Goal: Communication & Community: Answer question/provide support

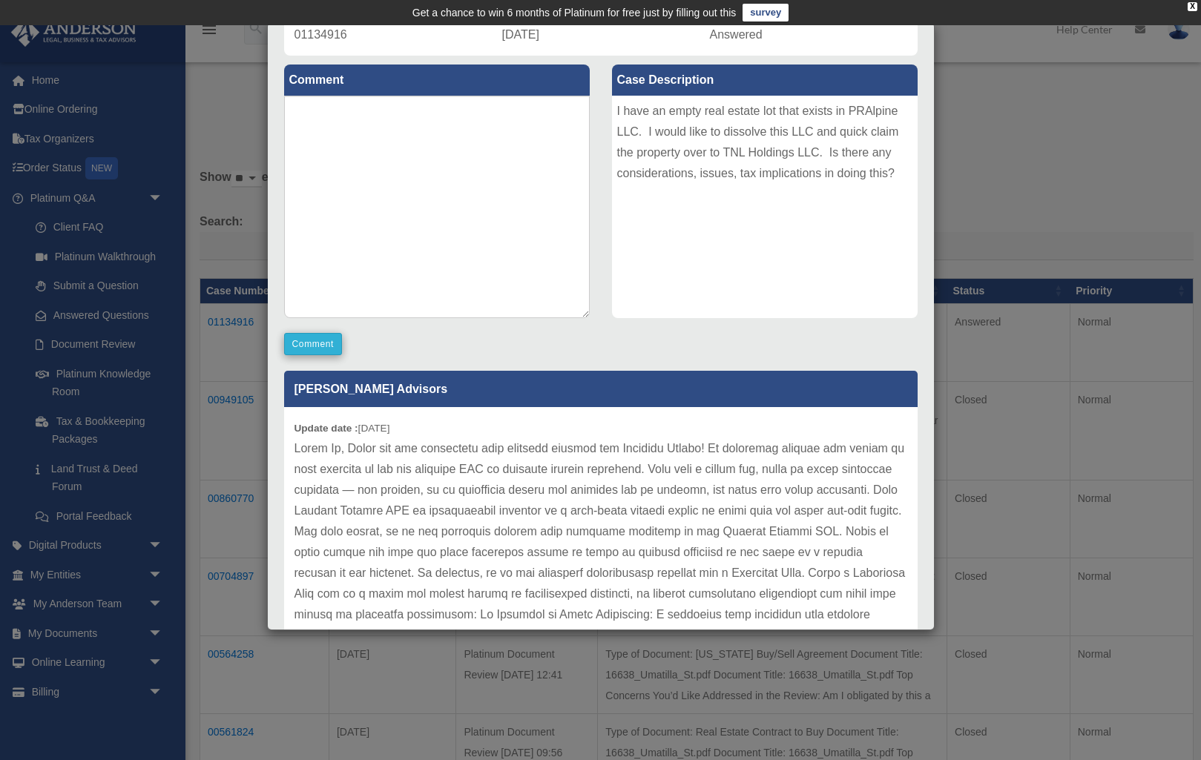
click at [325, 346] on button "Comment" at bounding box center [313, 344] width 59 height 22
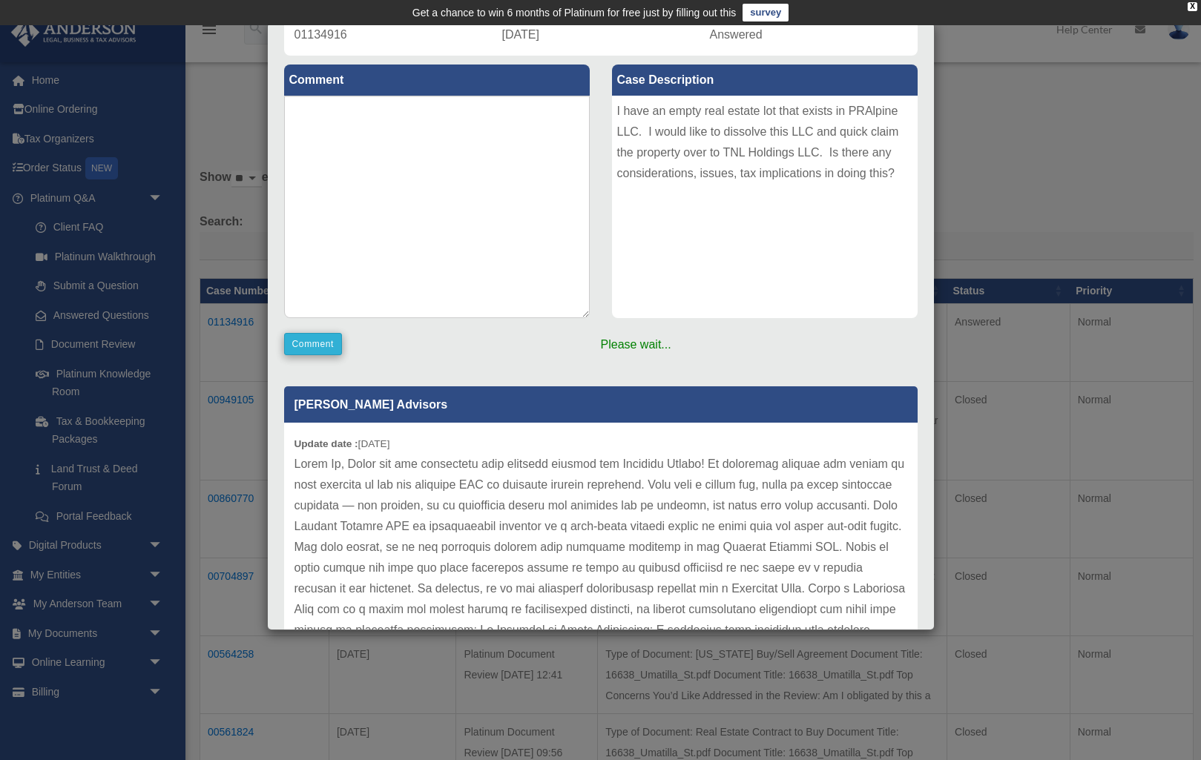
scroll to position [-1, 0]
click at [452, 216] on textarea at bounding box center [437, 207] width 306 height 223
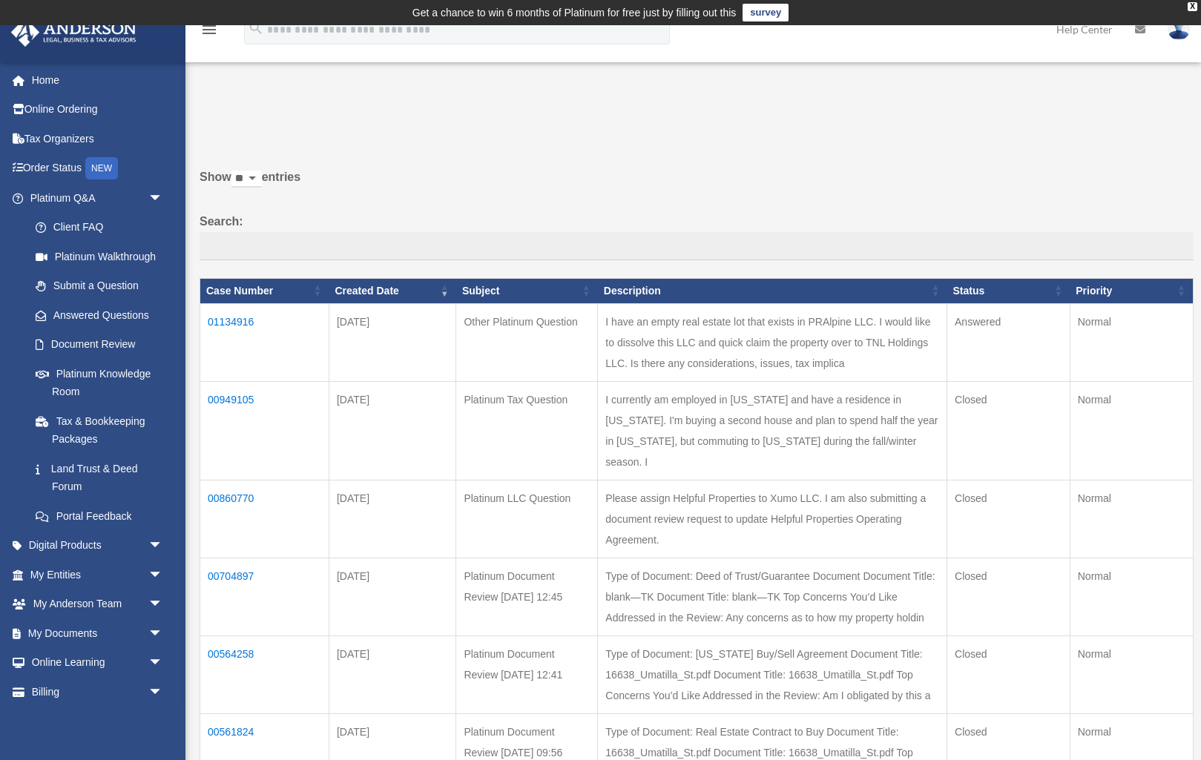
click at [214, 327] on td "01134916" at bounding box center [264, 342] width 129 height 78
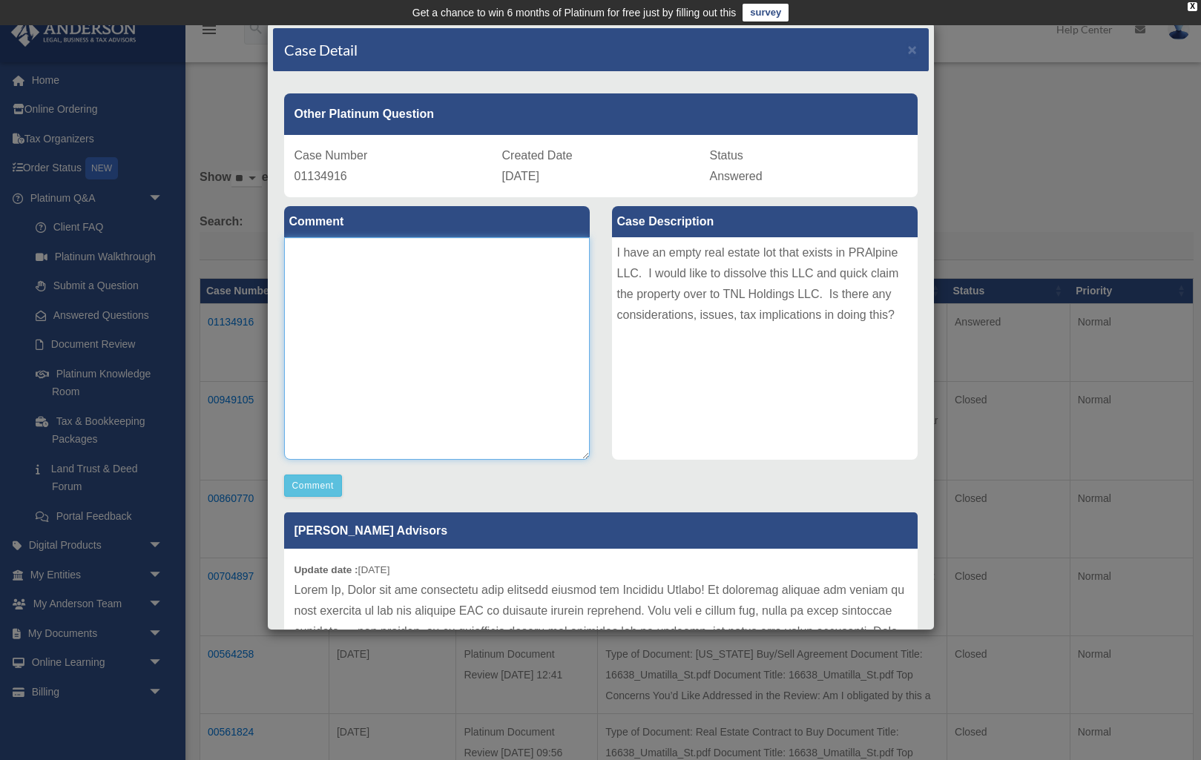
click at [436, 318] on textarea at bounding box center [437, 348] width 306 height 223
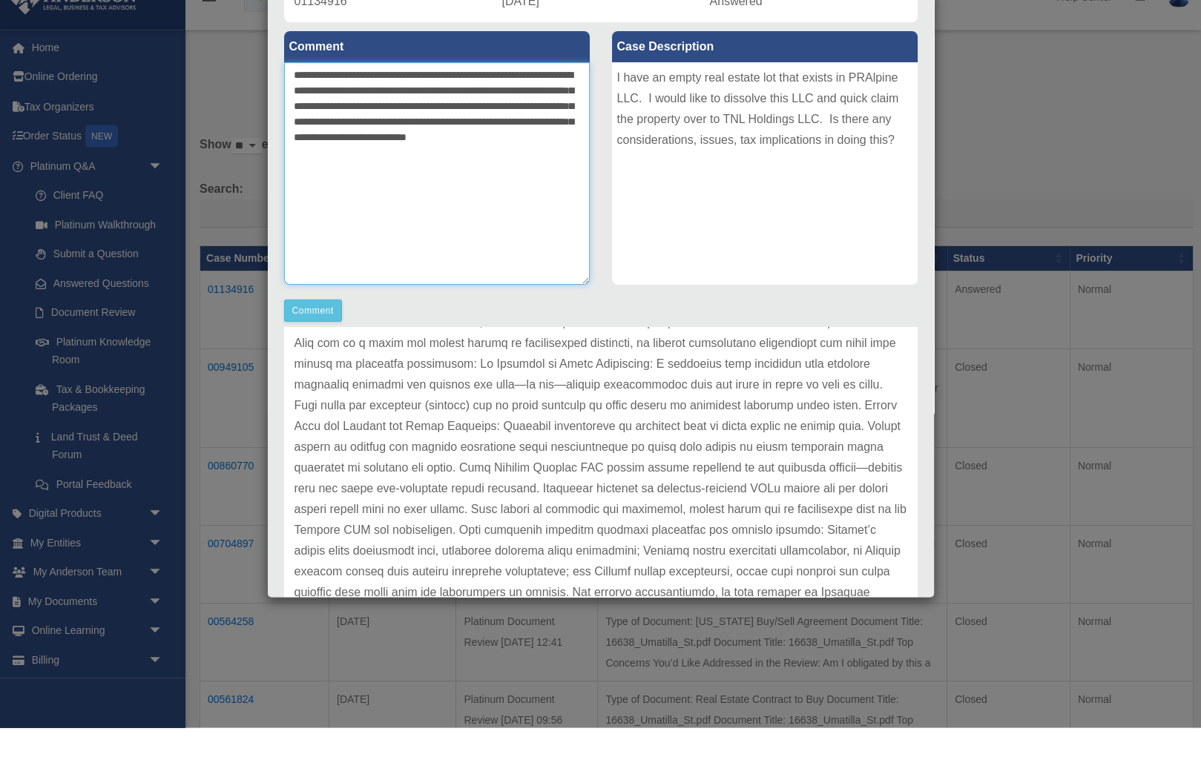
scroll to position [142, 0]
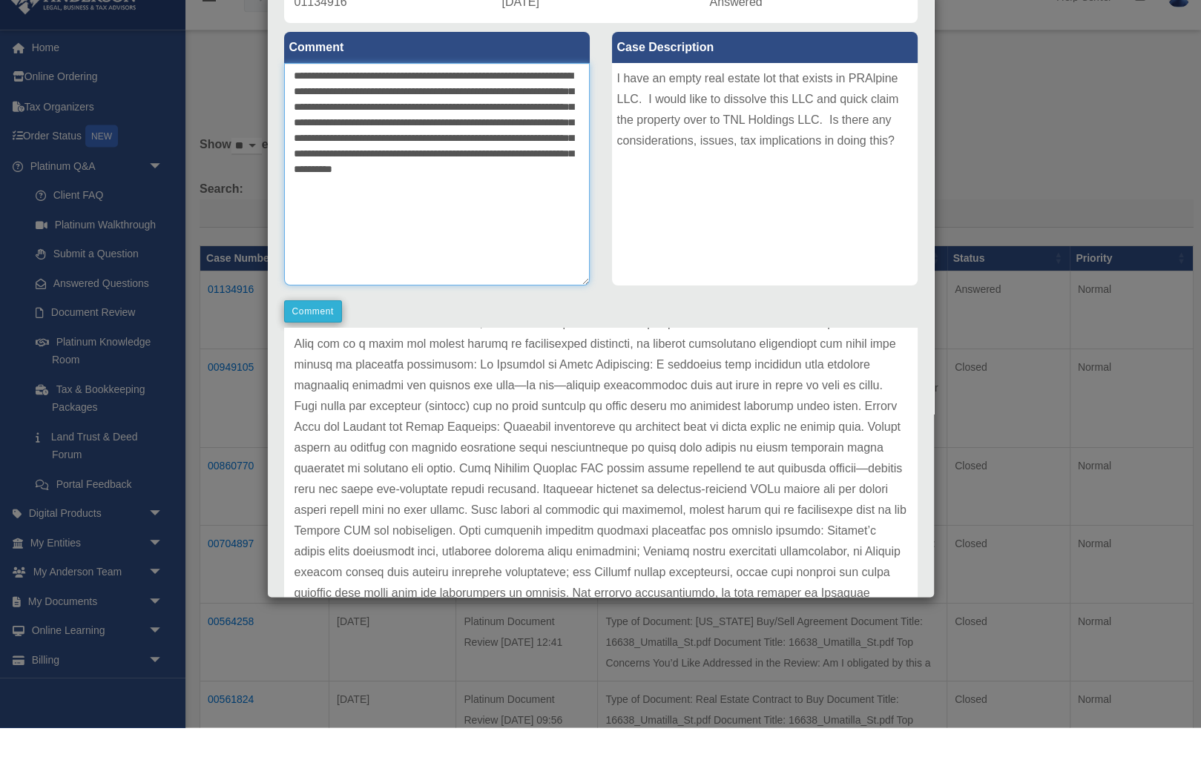
type textarea "**********"
click at [303, 333] on button "Comment" at bounding box center [313, 344] width 59 height 22
